Goal: Task Accomplishment & Management: Manage account settings

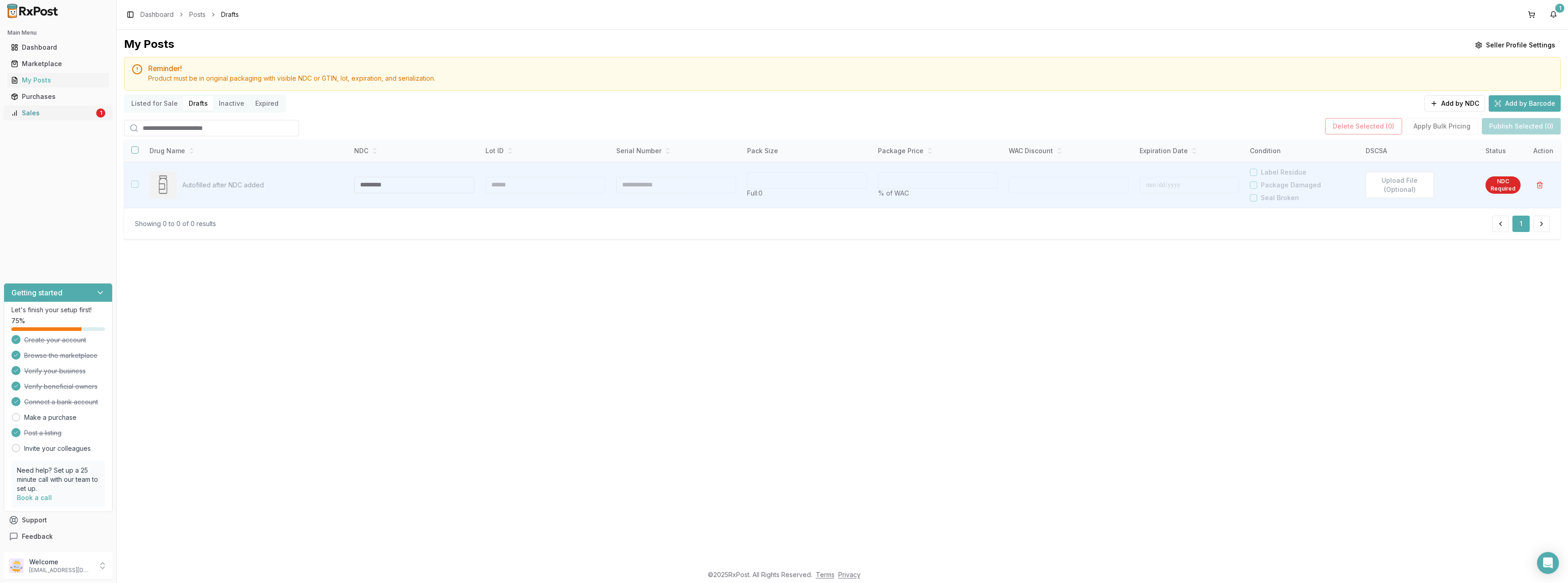
click at [51, 113] on div "Sales" at bounding box center [53, 113] width 83 height 9
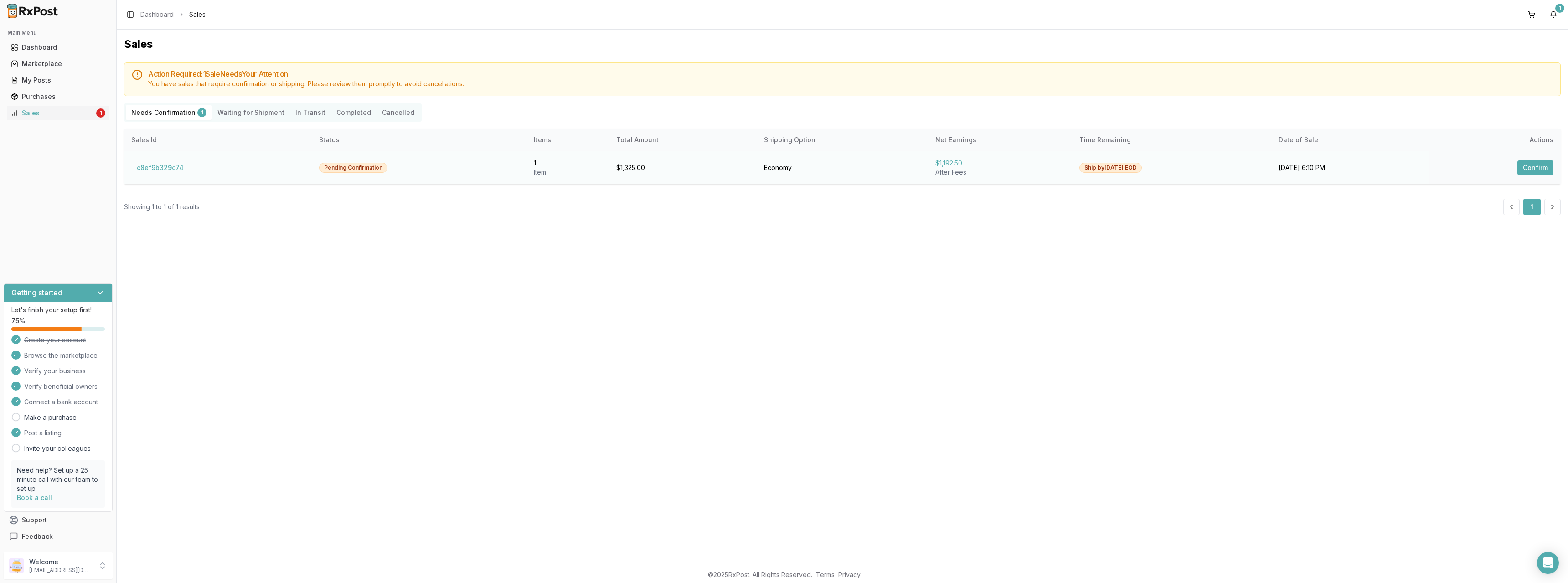
click at [1536, 167] on button "Confirm" at bounding box center [1535, 168] width 36 height 15
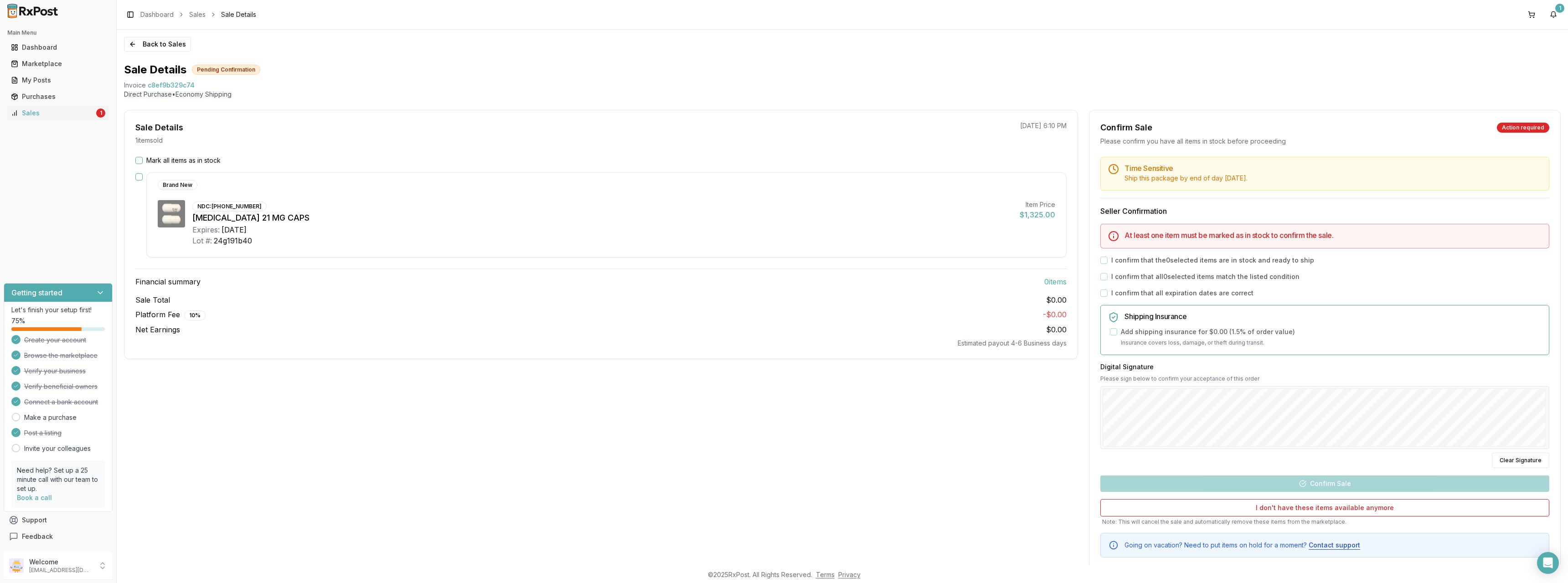
click at [140, 178] on button "button" at bounding box center [138, 177] width 7 height 7
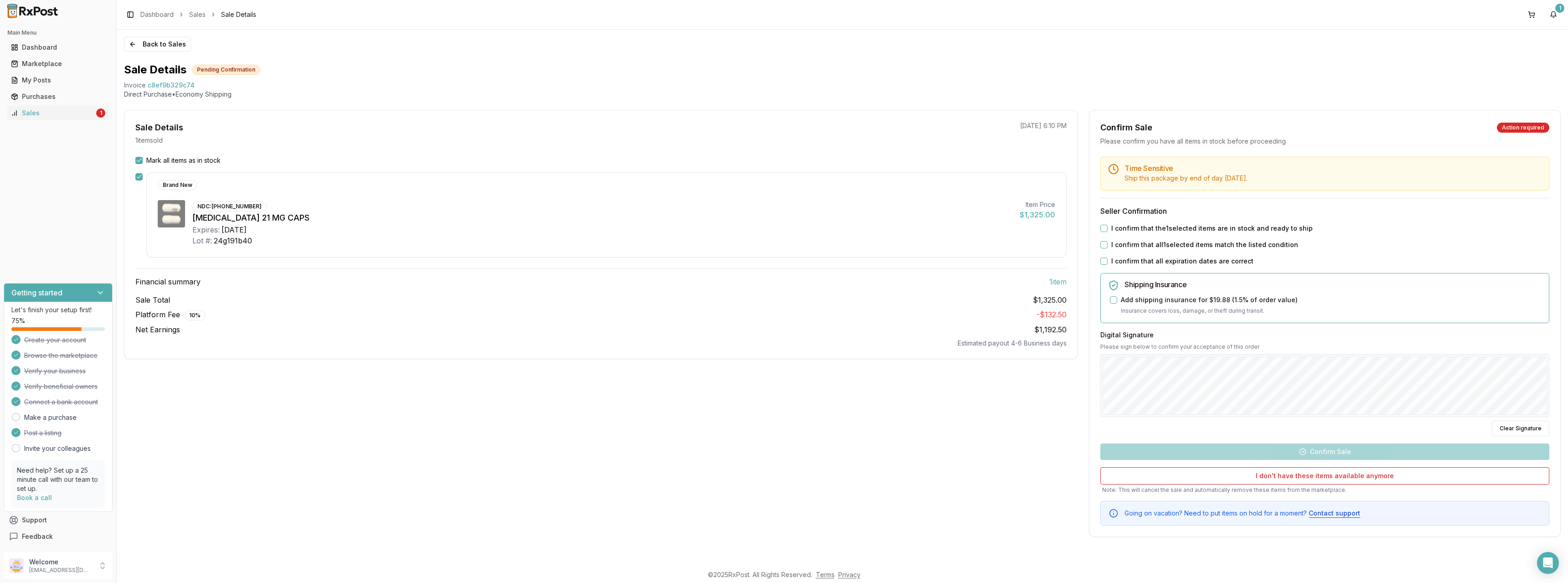
click at [1103, 227] on button "I confirm that the 1 selected items are in stock and ready to ship" at bounding box center [1103, 228] width 7 height 7
click at [1350, 453] on div "Time Sensitive Ship this package by end of day Wednesday, September 17th . Sell…" at bounding box center [1324, 341] width 471 height 369
click at [1103, 245] on button "I confirm that all 1 selected items match the listed condition" at bounding box center [1103, 245] width 7 height 7
click at [1104, 260] on button "I confirm that all expiration dates are correct" at bounding box center [1103, 261] width 7 height 7
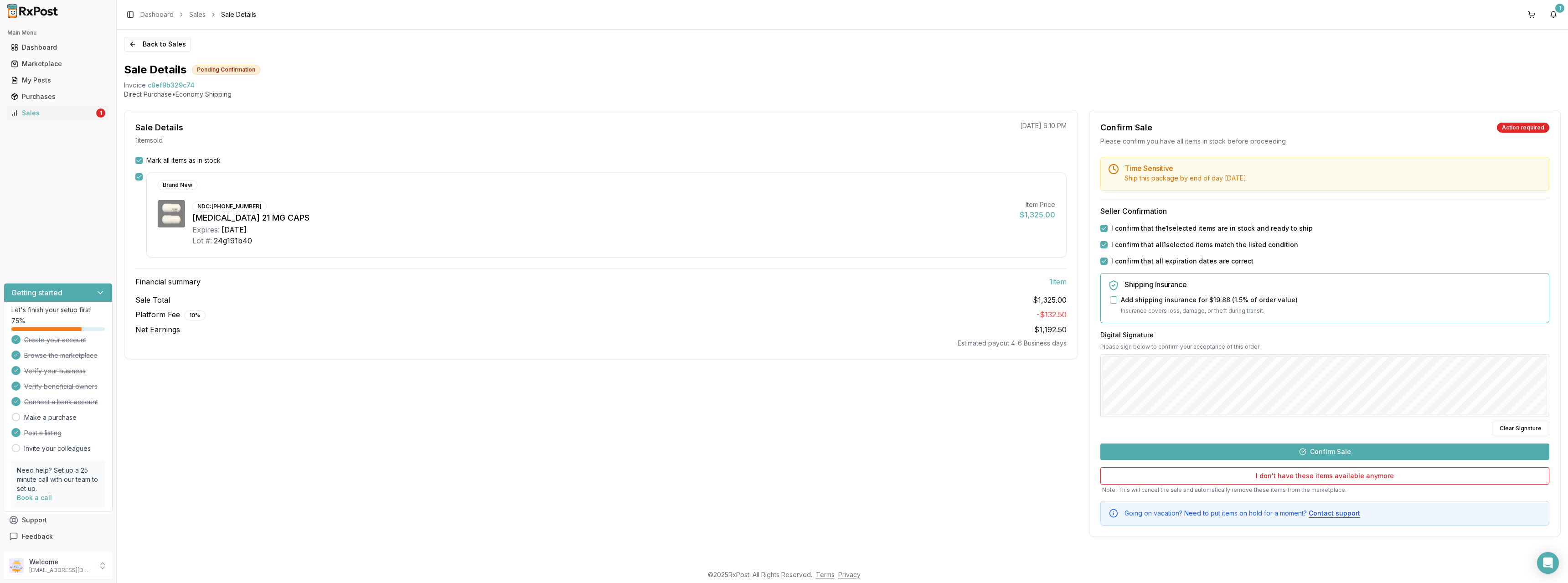
click at [1323, 452] on button "Confirm Sale" at bounding box center [1324, 452] width 449 height 17
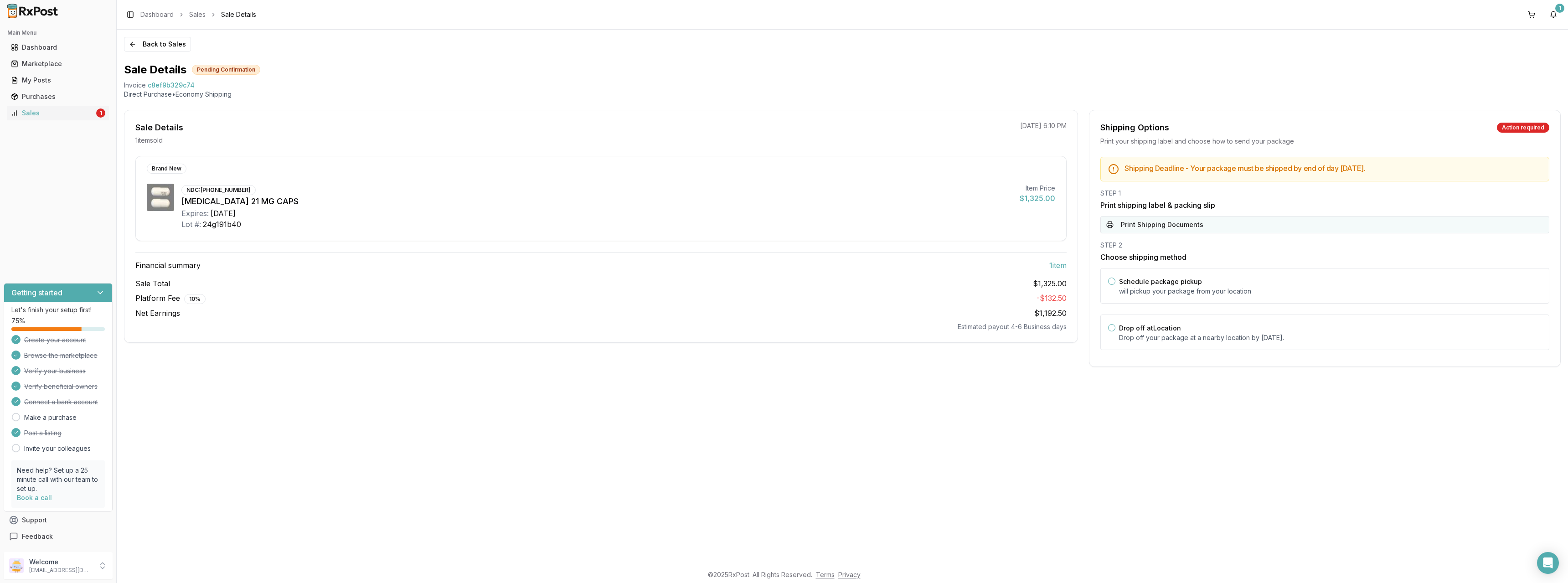
click at [1146, 227] on button "Print Shipping Documents" at bounding box center [1324, 224] width 449 height 17
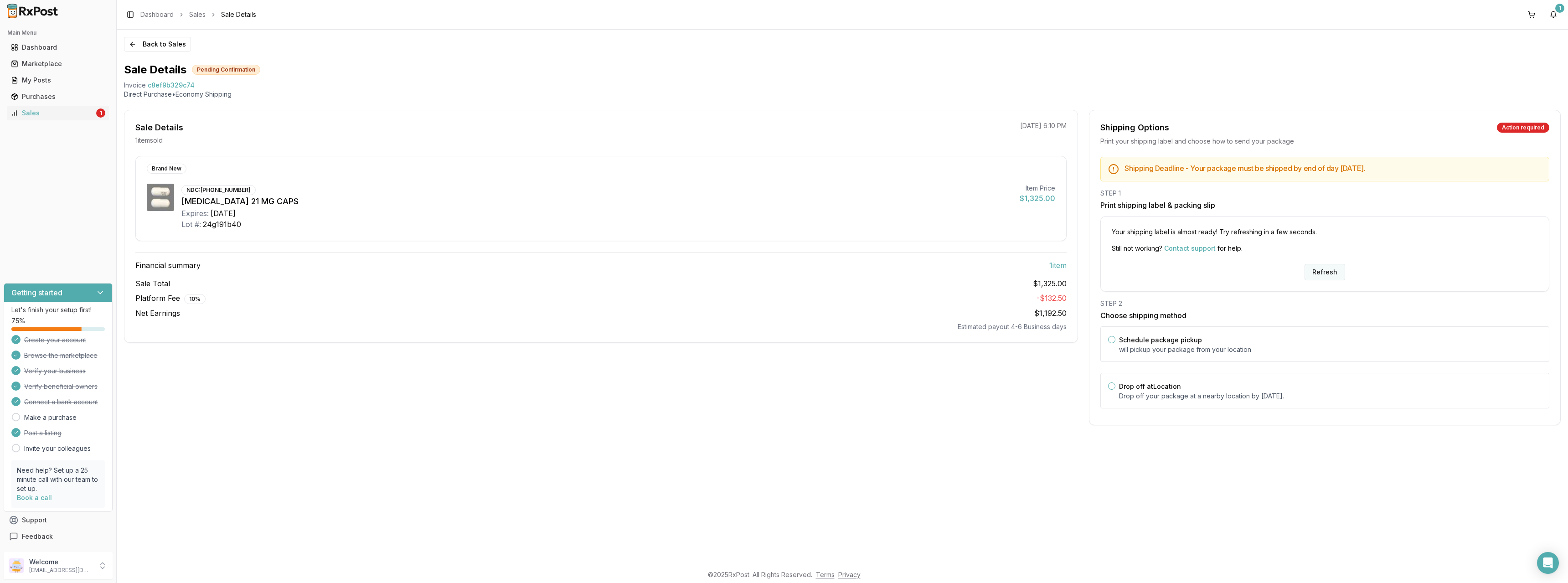
click at [1318, 272] on button "Refresh" at bounding box center [1324, 272] width 40 height 17
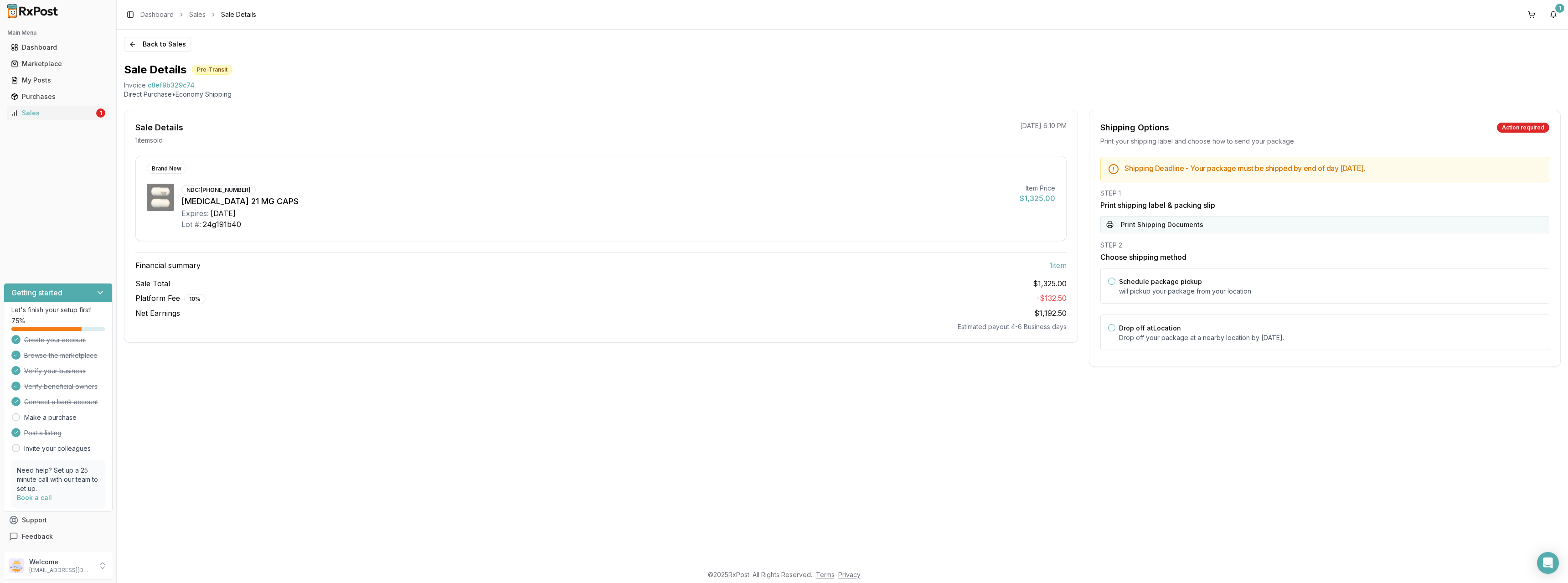
click at [1168, 226] on button "Print Shipping Documents" at bounding box center [1324, 224] width 449 height 17
click at [1112, 281] on button "Schedule package pickup" at bounding box center [1111, 281] width 7 height 7
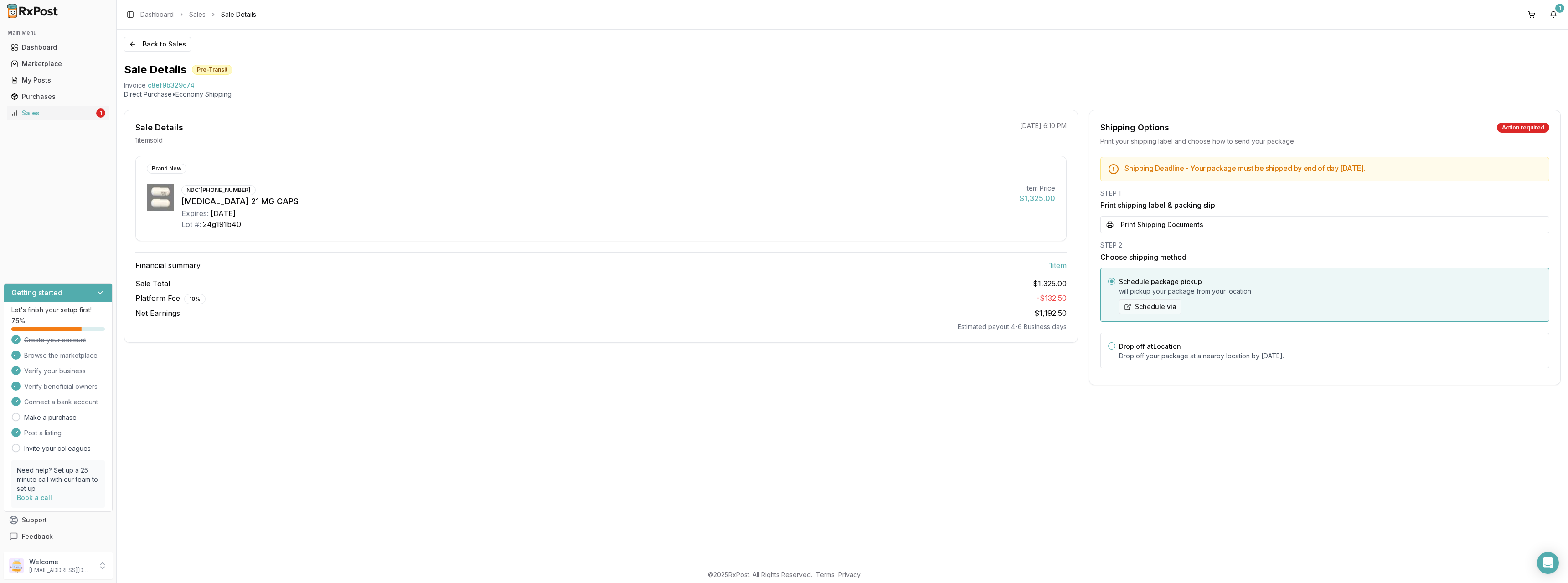
click at [1151, 309] on button "Schedule via" at bounding box center [1151, 307] width 63 height 15
click at [1147, 306] on button "Schedule via" at bounding box center [1151, 307] width 63 height 15
click at [1115, 345] on button "Drop off at Location" at bounding box center [1111, 346] width 7 height 7
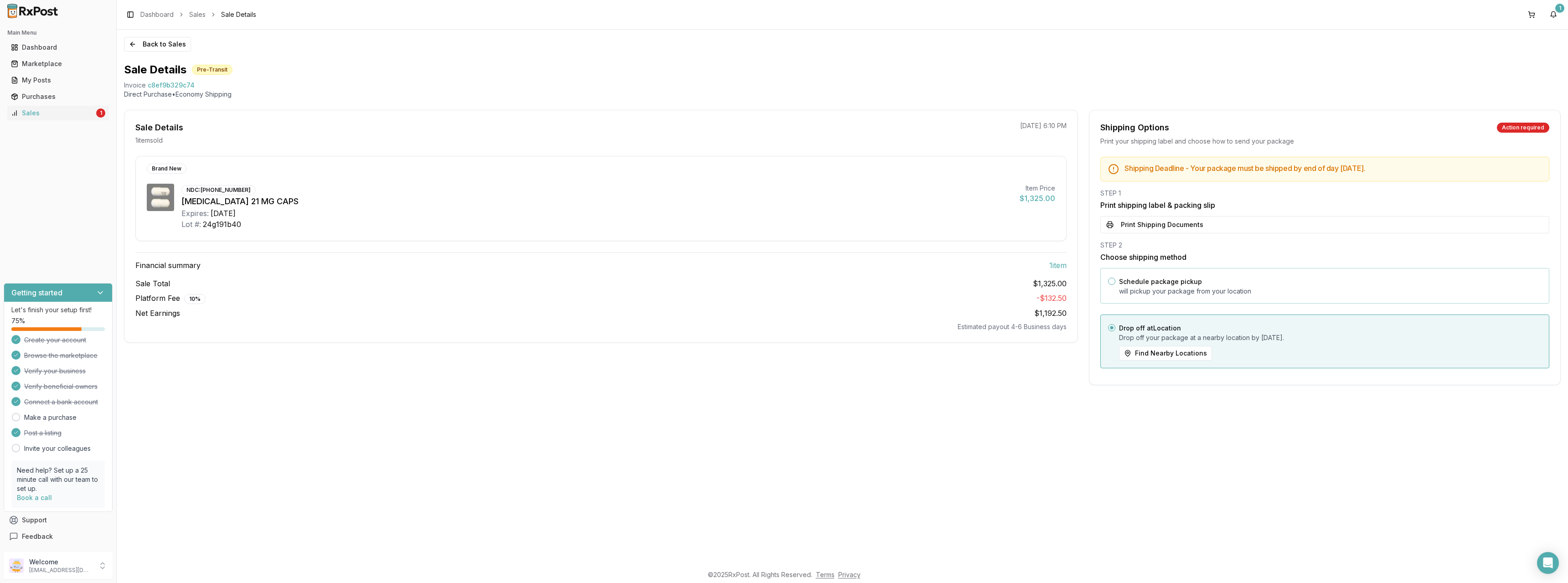
click at [1113, 281] on button "Schedule package pickup" at bounding box center [1111, 281] width 7 height 7
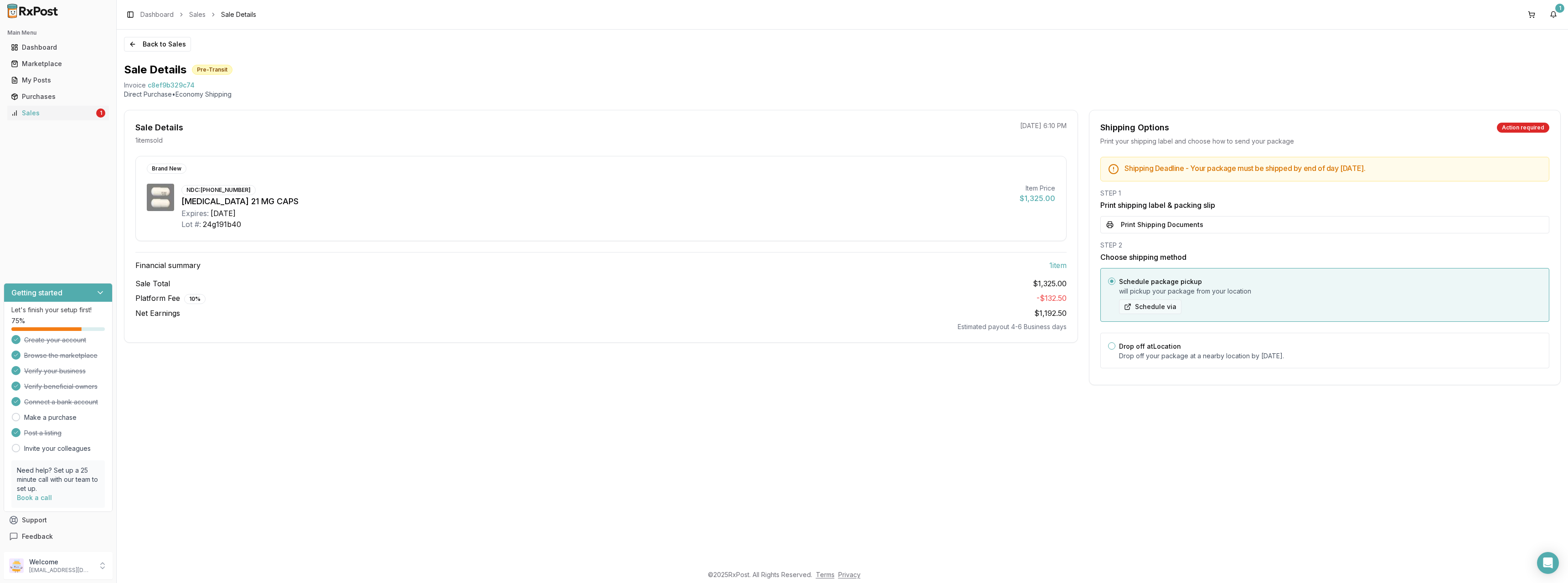
click at [1147, 309] on button "Schedule via" at bounding box center [1151, 307] width 63 height 15
click at [1126, 305] on button "Schedule via" at bounding box center [1151, 307] width 63 height 15
click at [1135, 309] on button "Schedule via" at bounding box center [1151, 307] width 63 height 15
drag, startPoint x: 1135, startPoint y: 309, endPoint x: 1064, endPoint y: 370, distance: 93.6
click at [1044, 398] on div "Back to Sales Sale Details Pre-Transit Invoice c8ef9b329c74 Direct Purchase • E…" at bounding box center [842, 297] width 1451 height 536
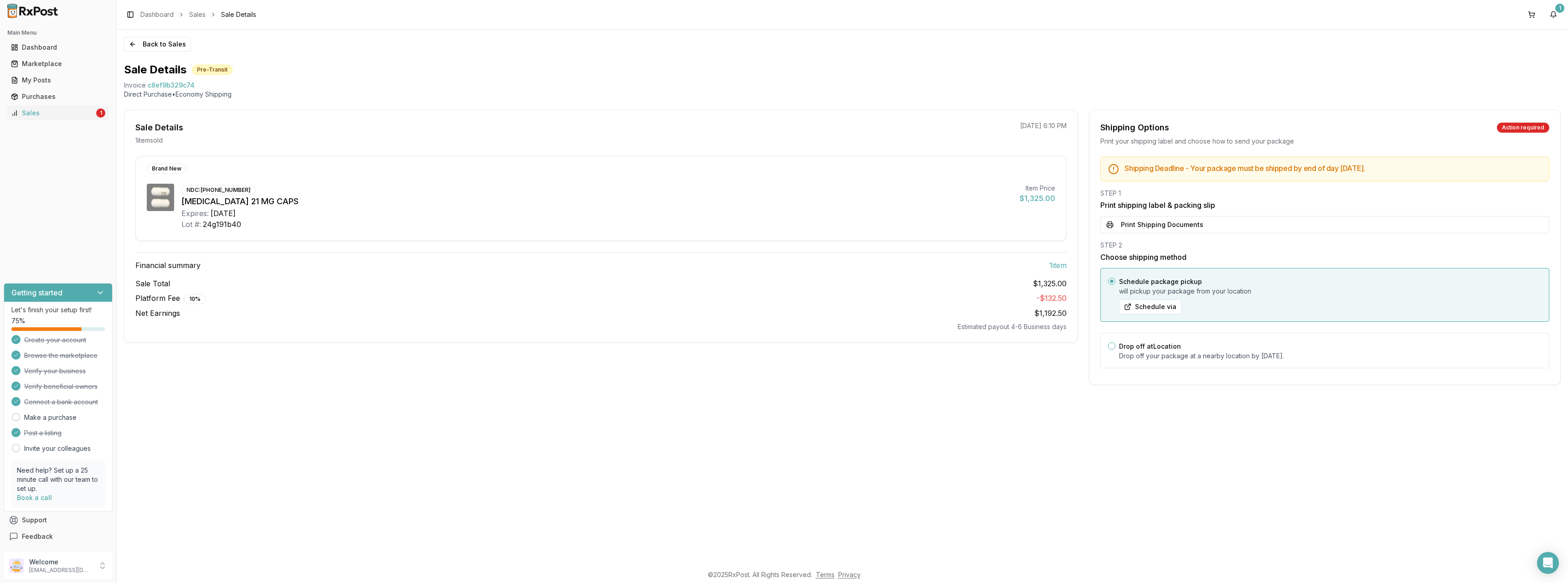
click at [1243, 278] on div "Schedule package pickup will pickup your package from your location Schedule via" at bounding box center [1330, 295] width 423 height 38
click at [1147, 308] on button "Schedule via" at bounding box center [1151, 307] width 63 height 15
click at [1131, 308] on button "Schedule via" at bounding box center [1151, 307] width 63 height 15
